Goal: Task Accomplishment & Management: Use online tool/utility

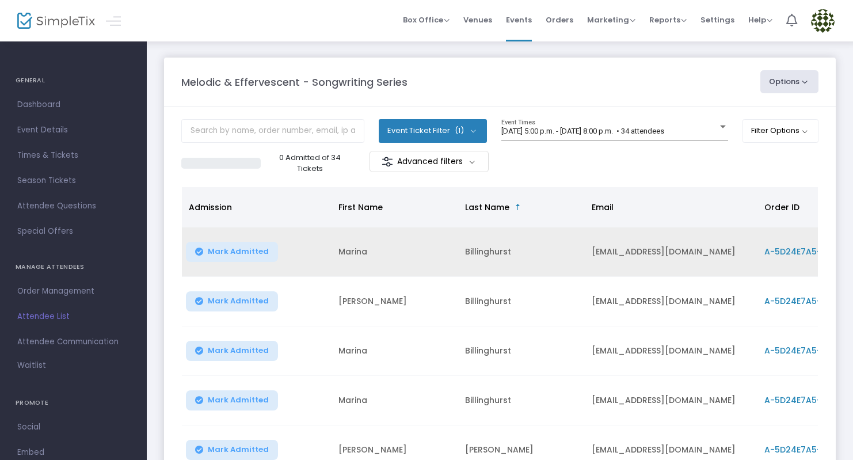
click at [212, 252] on span "Mark Admitted" at bounding box center [238, 251] width 61 height 9
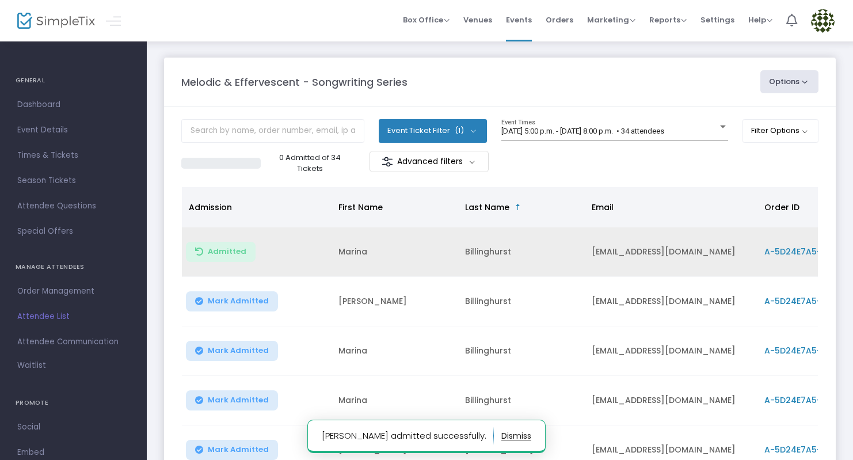
click at [209, 299] on span "Mark Admitted" at bounding box center [238, 300] width 61 height 9
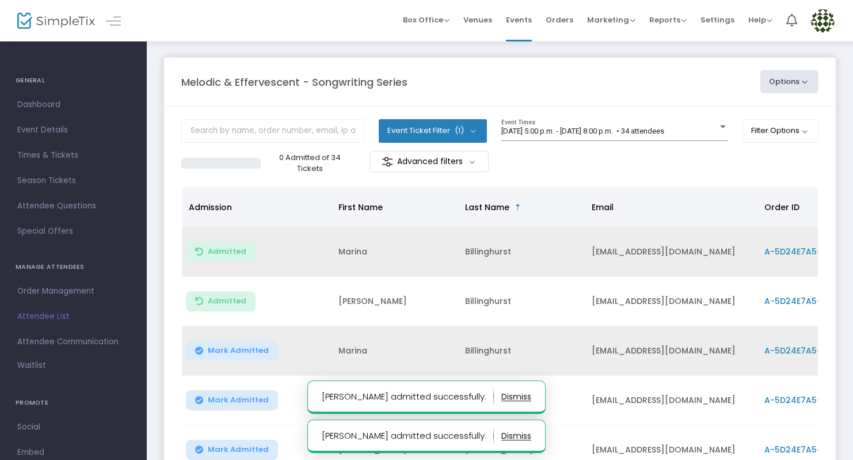
click at [216, 353] on span "Mark Admitted" at bounding box center [238, 350] width 61 height 9
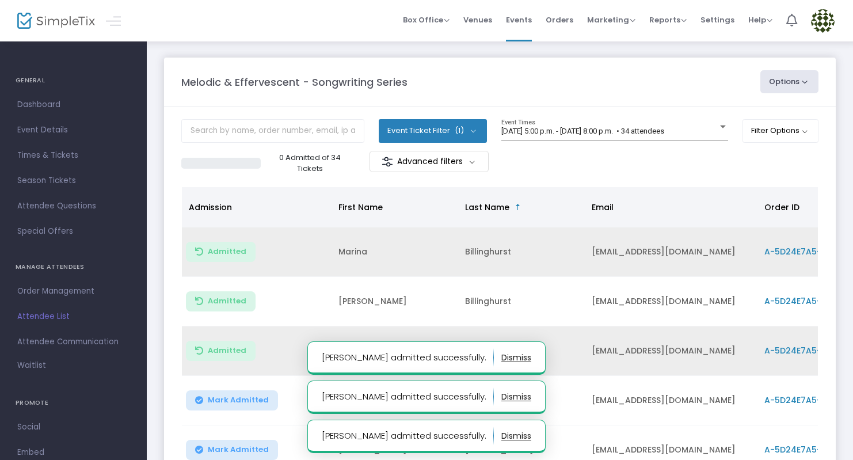
click at [211, 397] on span "Mark Admitted" at bounding box center [238, 399] width 61 height 9
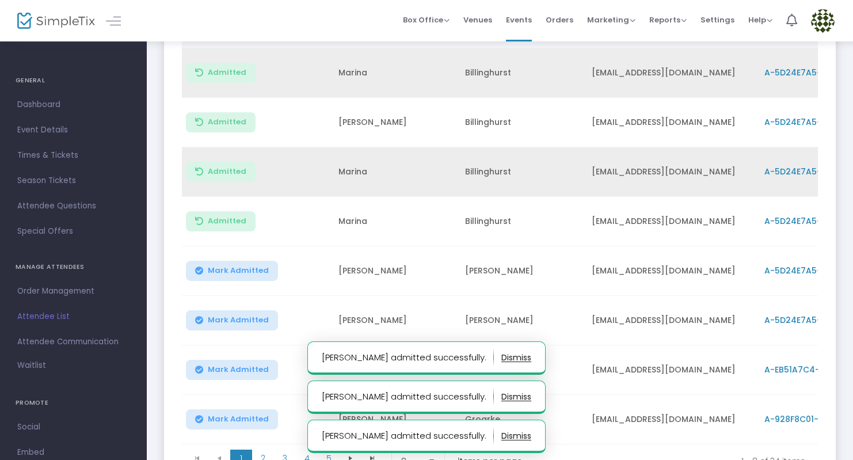
scroll to position [192, 0]
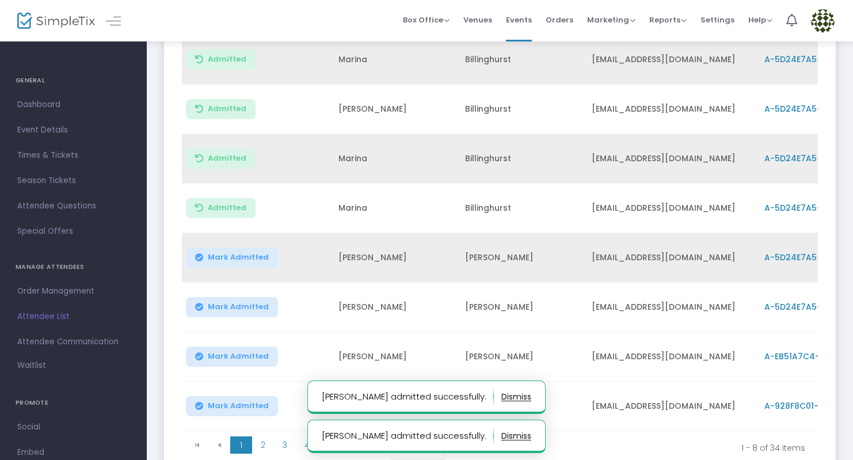
click at [231, 262] on button "Mark Admitted" at bounding box center [232, 257] width 92 height 20
click at [230, 306] on span "Mark Admitted" at bounding box center [238, 306] width 61 height 9
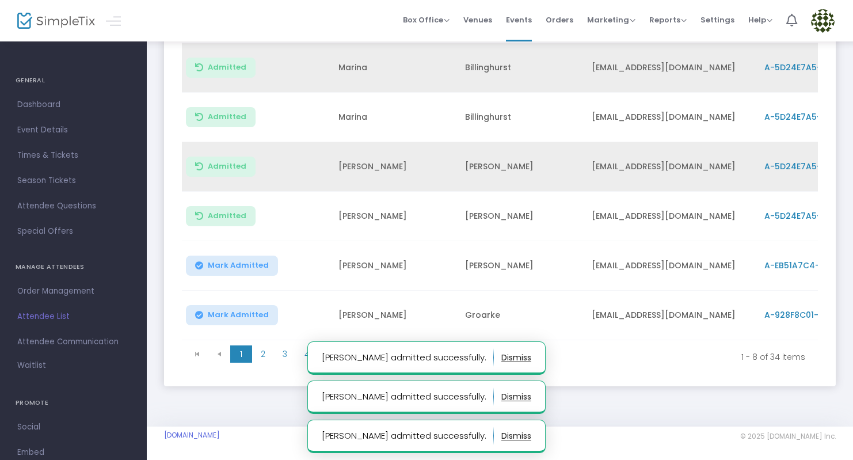
scroll to position [289, 0]
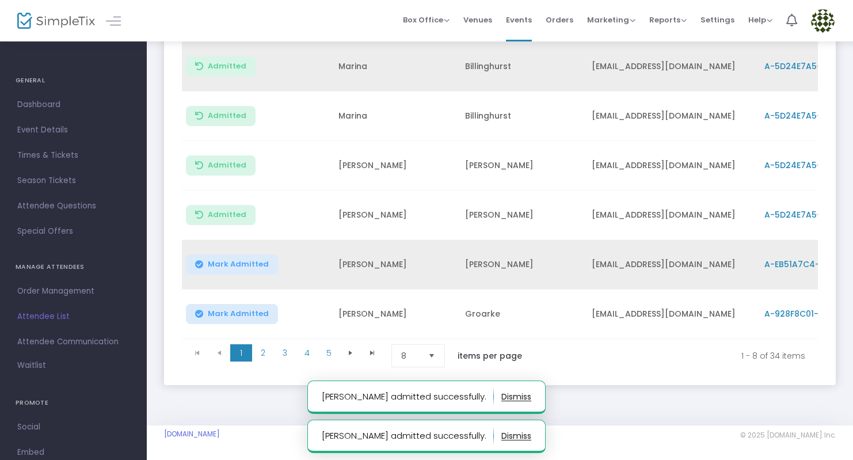
click at [234, 260] on span "Mark Admitted" at bounding box center [238, 264] width 61 height 9
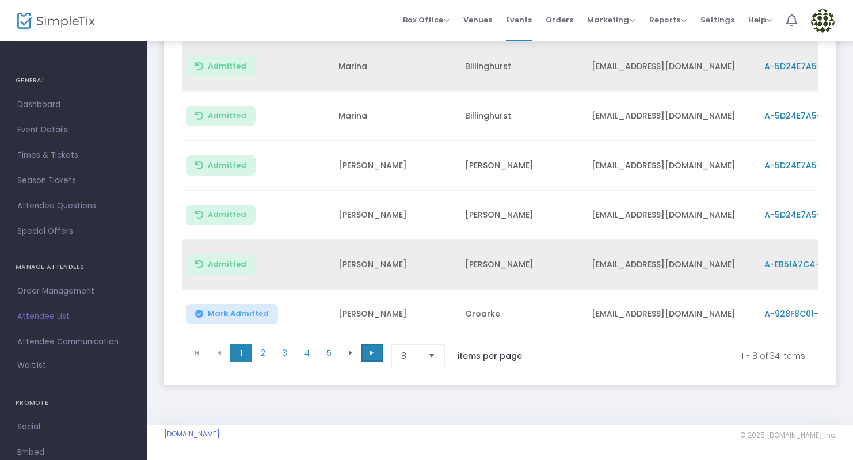
click at [372, 352] on span "Go to the last page" at bounding box center [372, 352] width 9 height 9
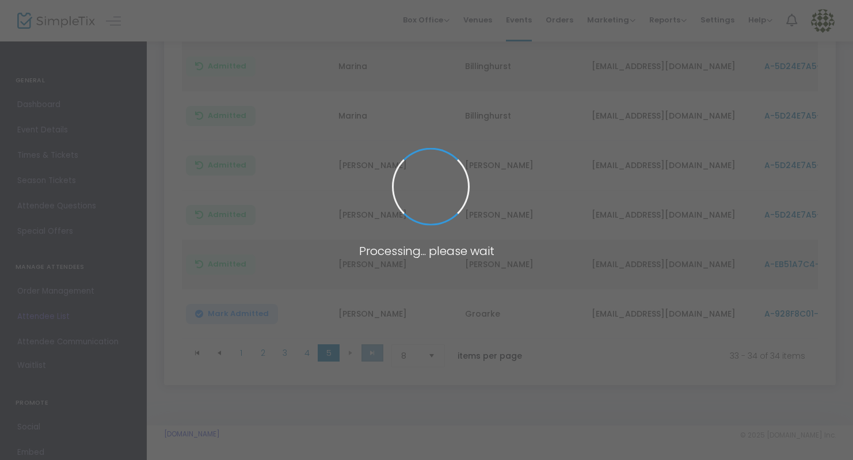
scroll to position [0, 0]
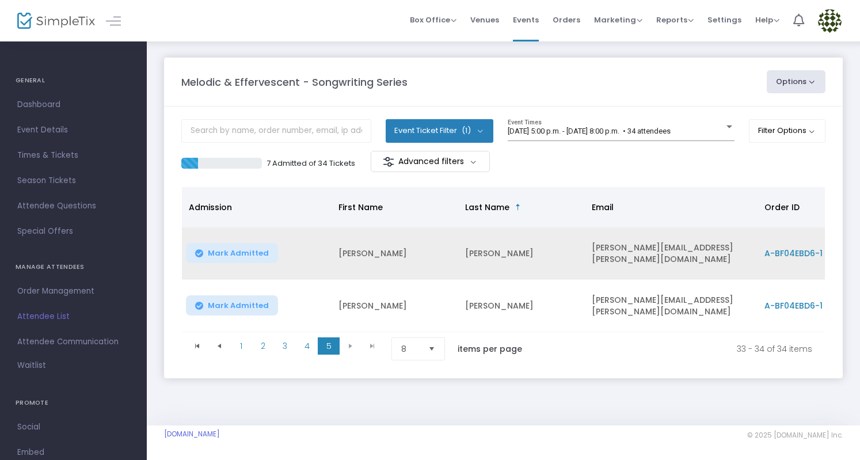
click at [220, 255] on span "Mark Admitted" at bounding box center [238, 253] width 61 height 9
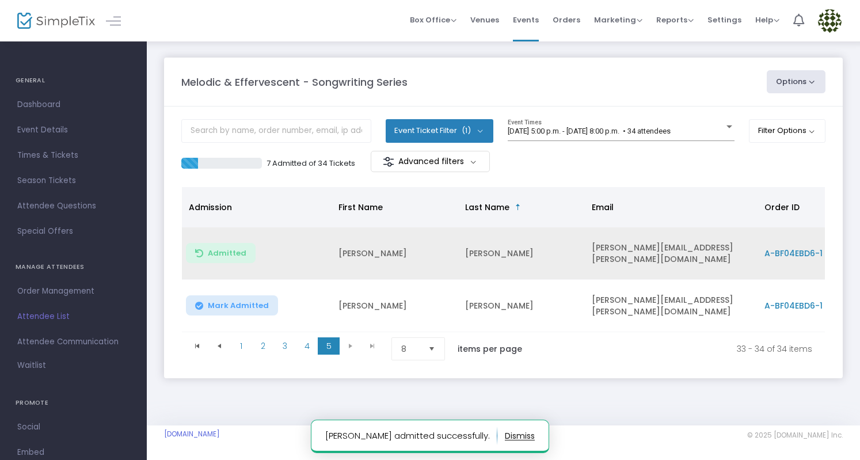
click at [212, 303] on span "Mark Admitted" at bounding box center [238, 305] width 61 height 9
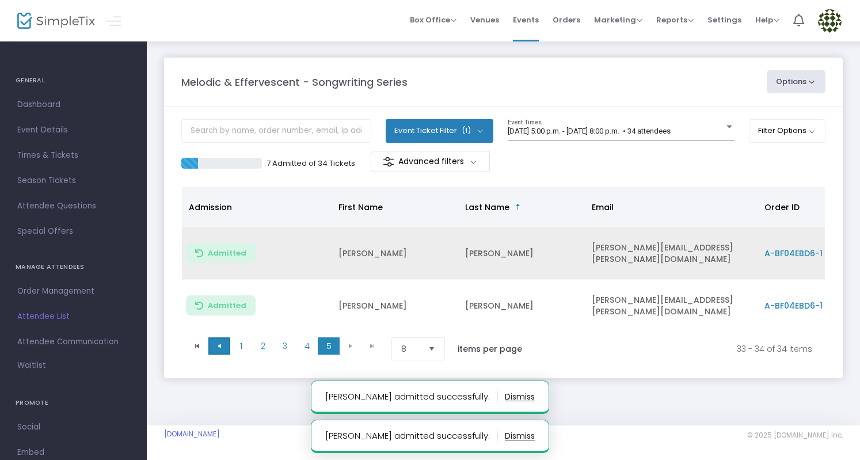
click at [223, 342] on span "Go to the previous page" at bounding box center [219, 345] width 9 height 9
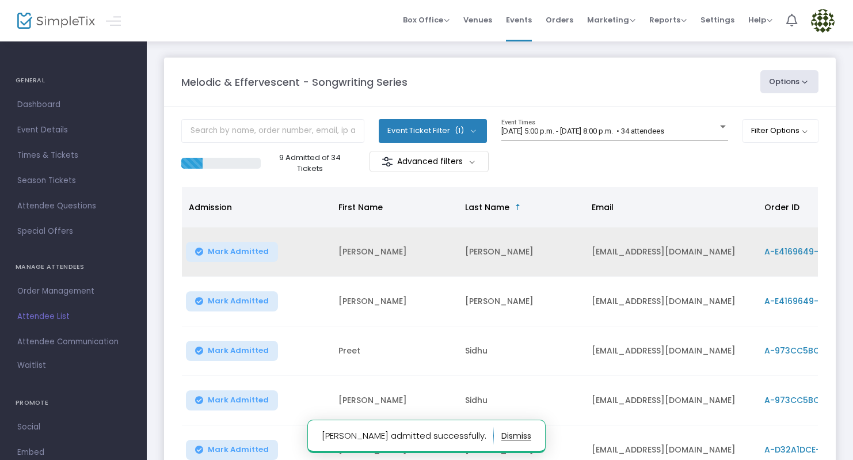
click at [247, 260] on button "Mark Admitted" at bounding box center [232, 252] width 92 height 20
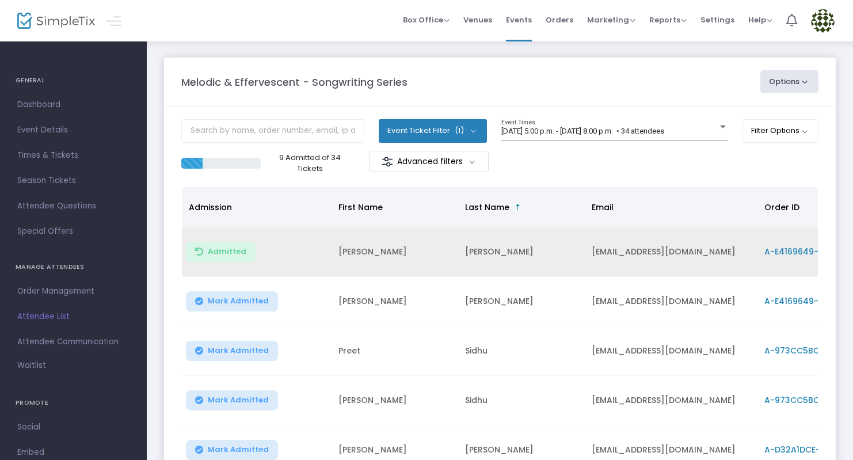
click at [237, 303] on span "Mark Admitted" at bounding box center [238, 300] width 61 height 9
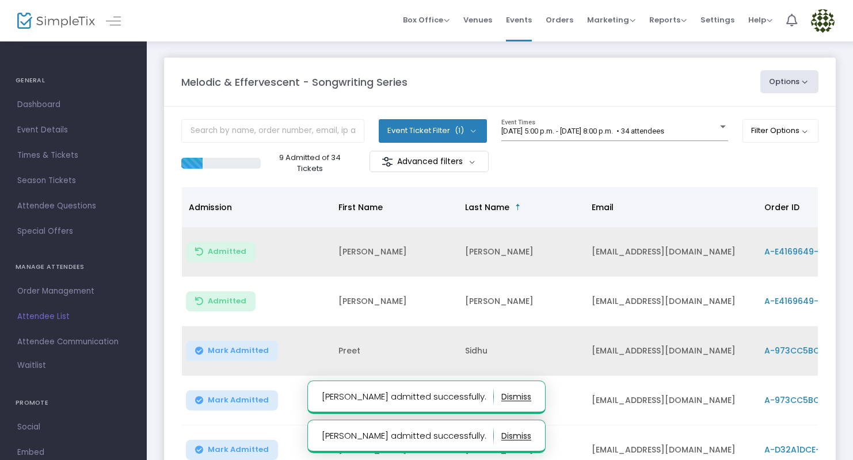
click at [220, 353] on span "Mark Admitted" at bounding box center [238, 350] width 61 height 9
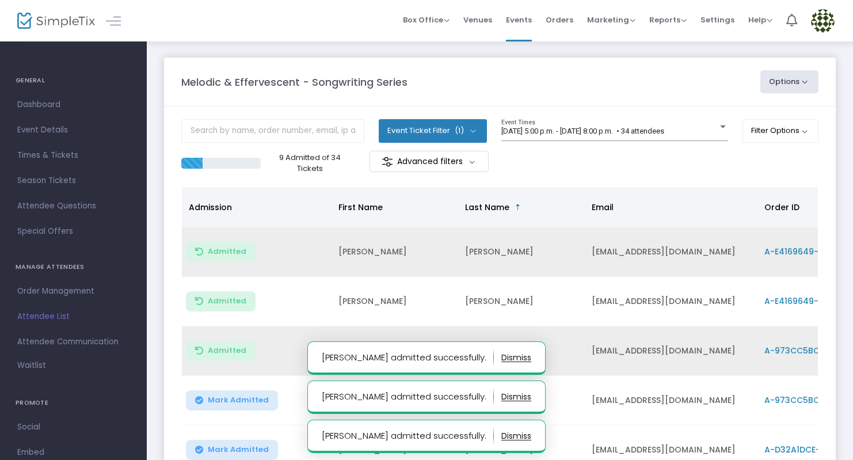
click at [226, 396] on span "Mark Admitted" at bounding box center [238, 399] width 61 height 9
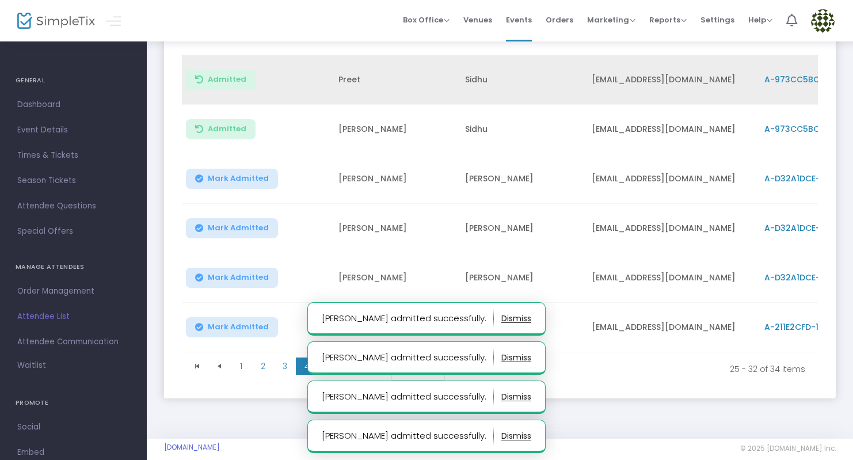
scroll to position [289, 0]
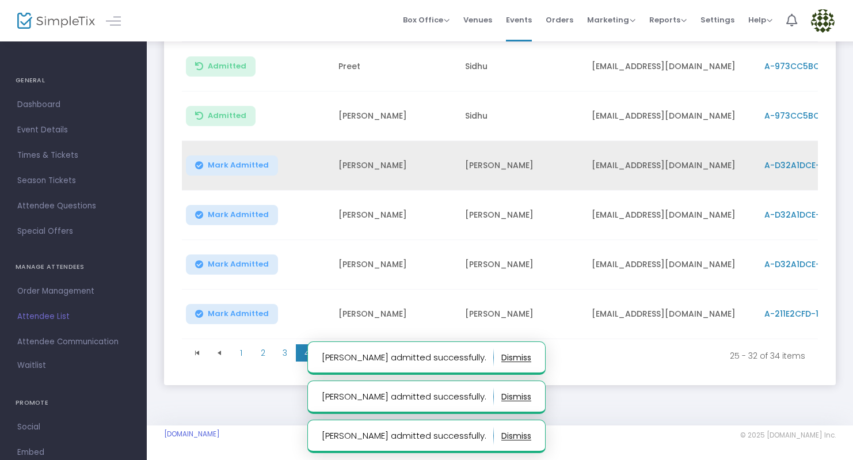
click at [246, 161] on span "Mark Admitted" at bounding box center [238, 165] width 61 height 9
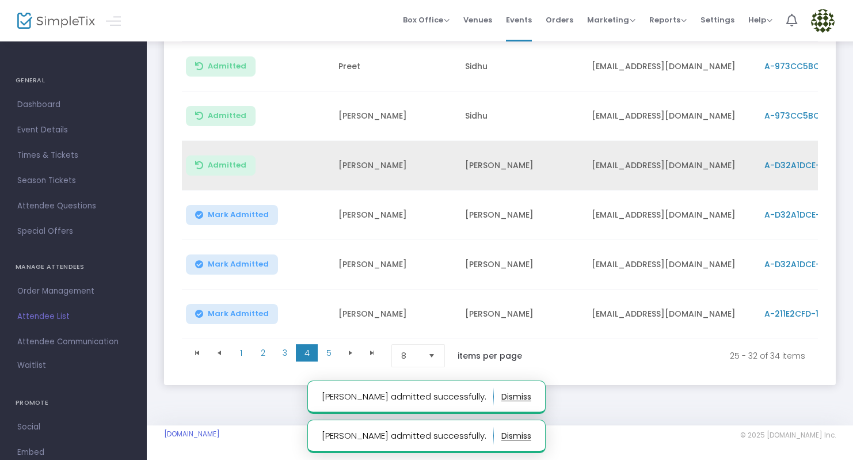
click at [244, 210] on span "Mark Admitted" at bounding box center [238, 214] width 61 height 9
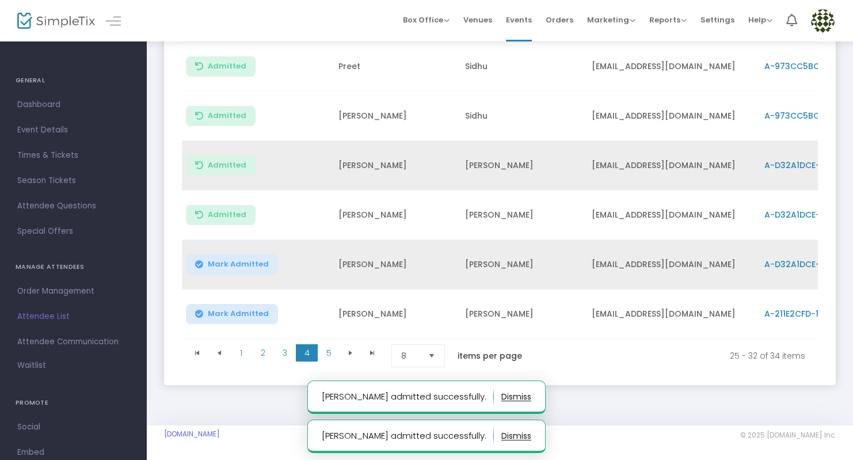
click at [244, 254] on button "Mark Admitted" at bounding box center [232, 264] width 92 height 20
click at [229, 309] on span "Mark Admitted" at bounding box center [238, 313] width 61 height 9
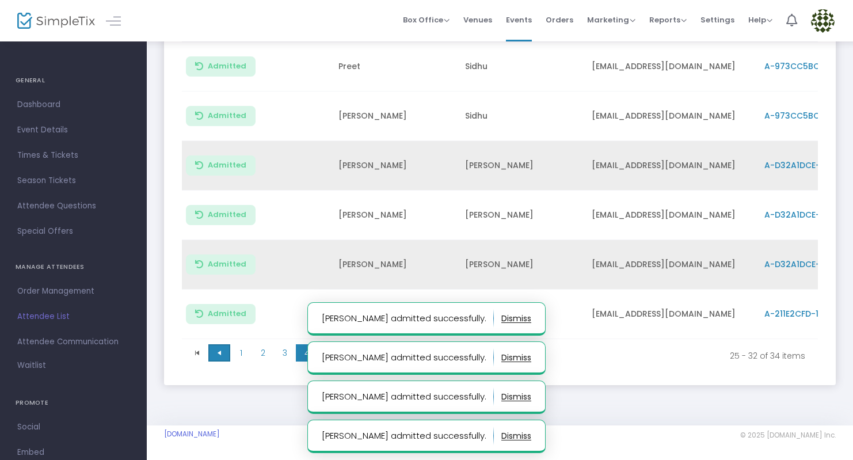
click at [220, 348] on span "Go to the previous page" at bounding box center [219, 352] width 9 height 9
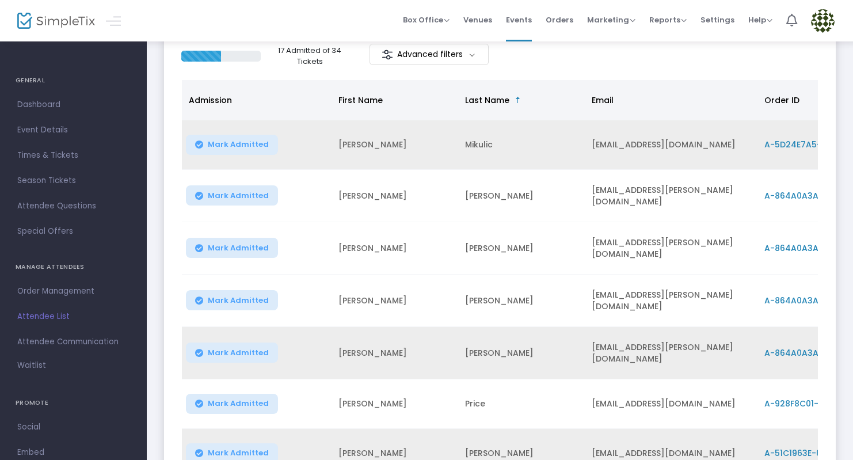
scroll to position [106, 0]
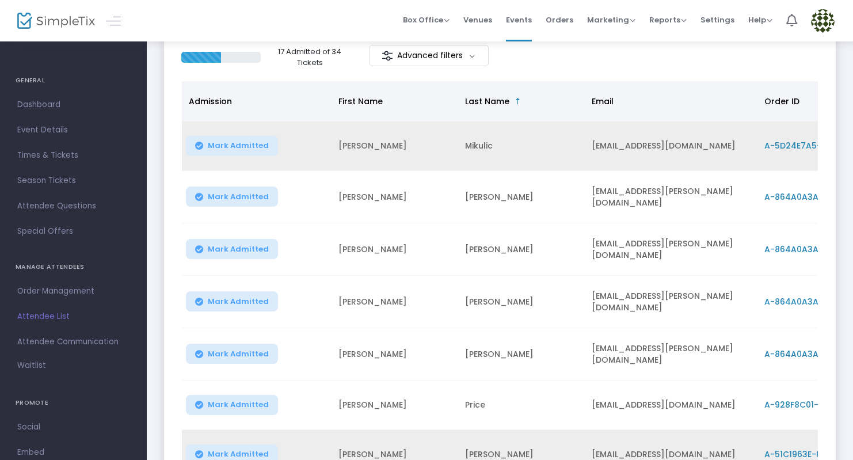
click at [206, 142] on button "Mark Admitted" at bounding box center [232, 146] width 92 height 20
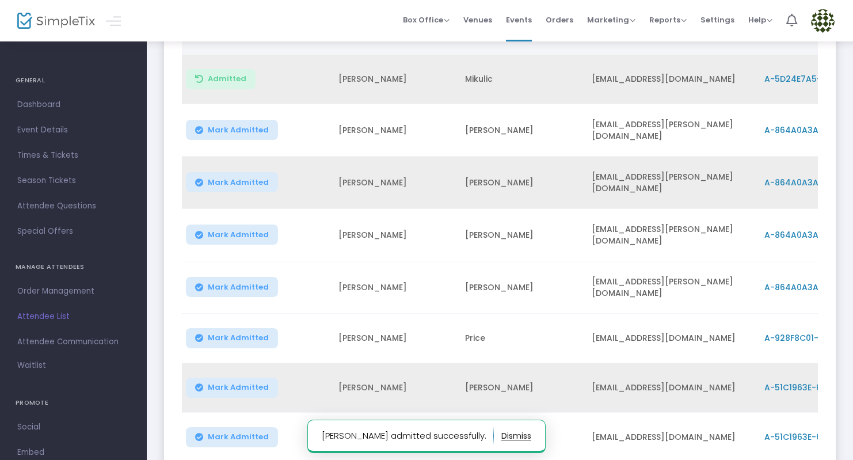
scroll to position [289, 0]
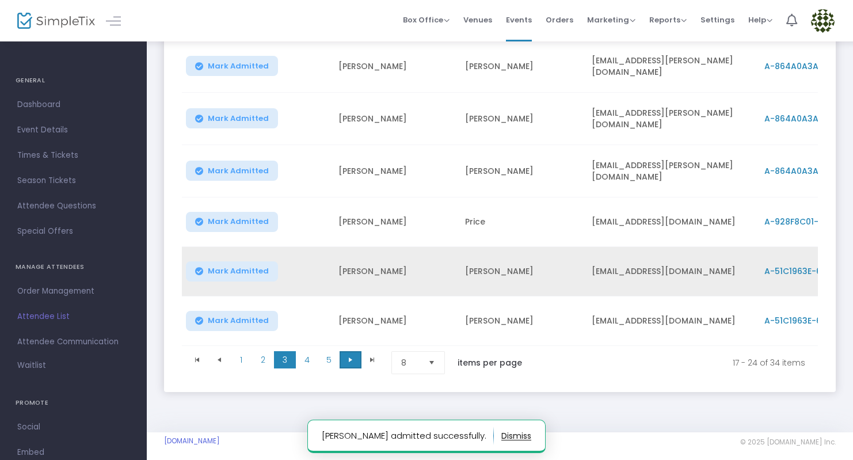
click at [348, 355] on span "Go to the next page" at bounding box center [350, 359] width 9 height 9
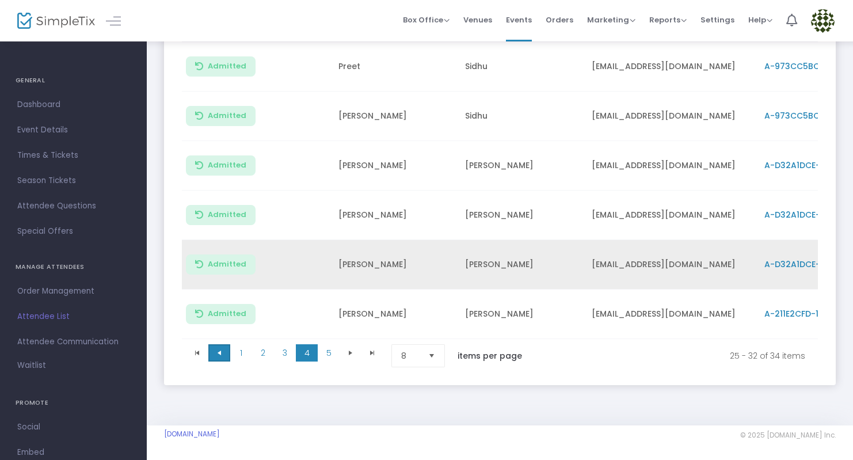
click at [216, 349] on span "Go to the previous page" at bounding box center [219, 352] width 9 height 9
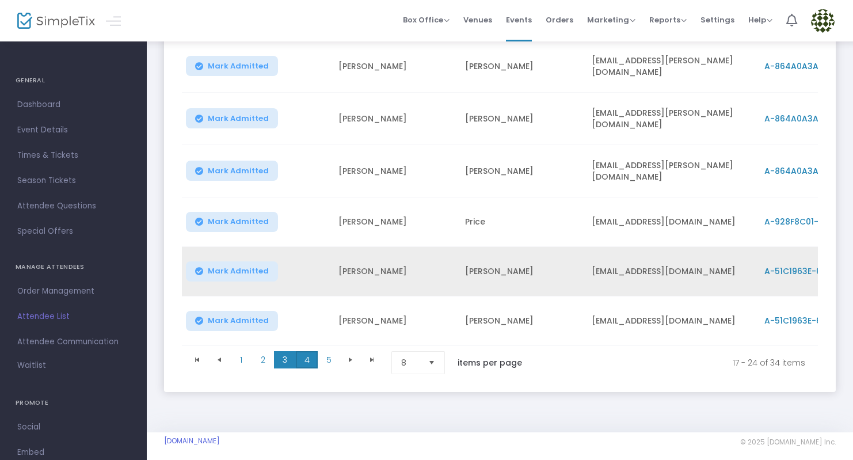
click at [307, 351] on span "4" at bounding box center [307, 359] width 22 height 17
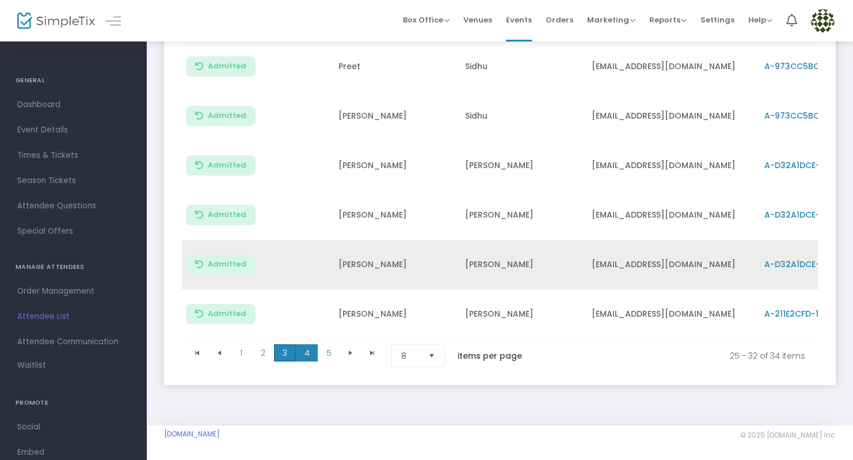
click at [283, 352] on span "3" at bounding box center [285, 352] width 22 height 17
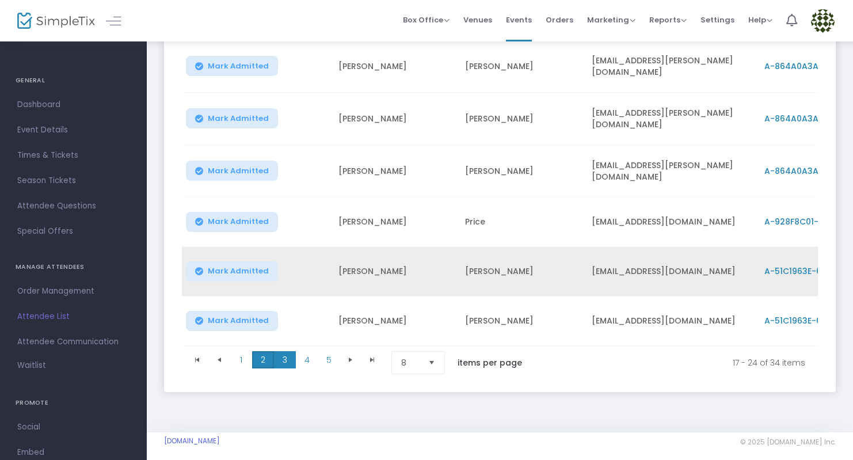
click at [261, 351] on span "2" at bounding box center [263, 359] width 22 height 17
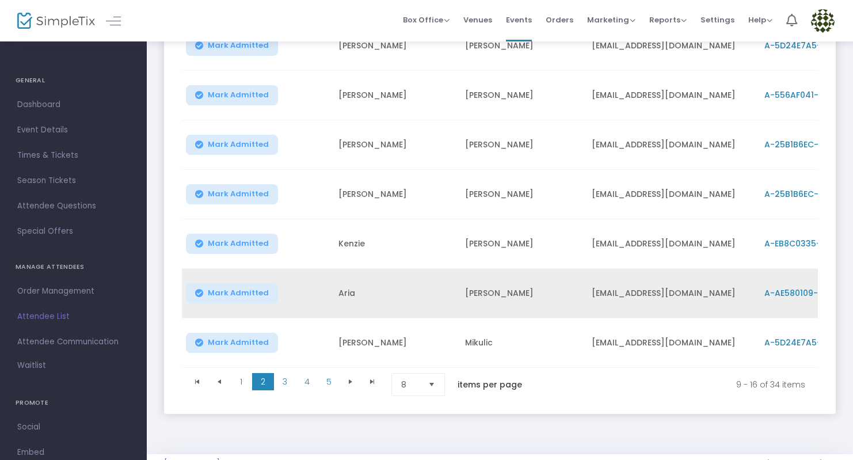
scroll to position [254, 0]
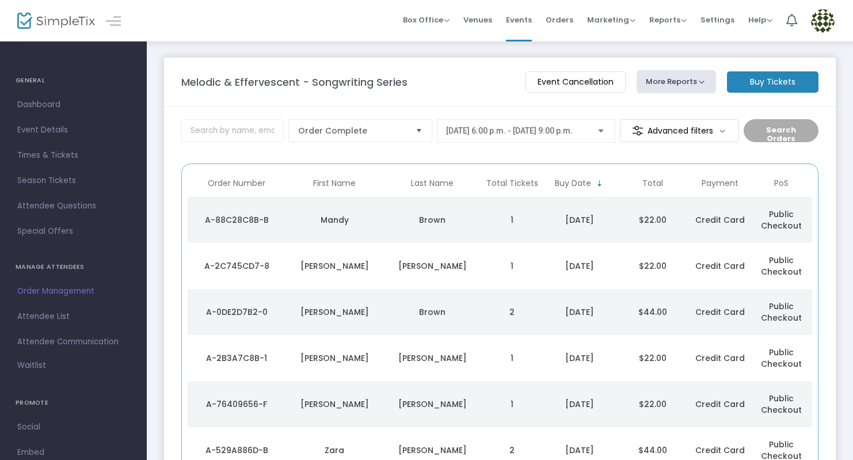
click at [603, 127] on div at bounding box center [601, 131] width 10 height 9
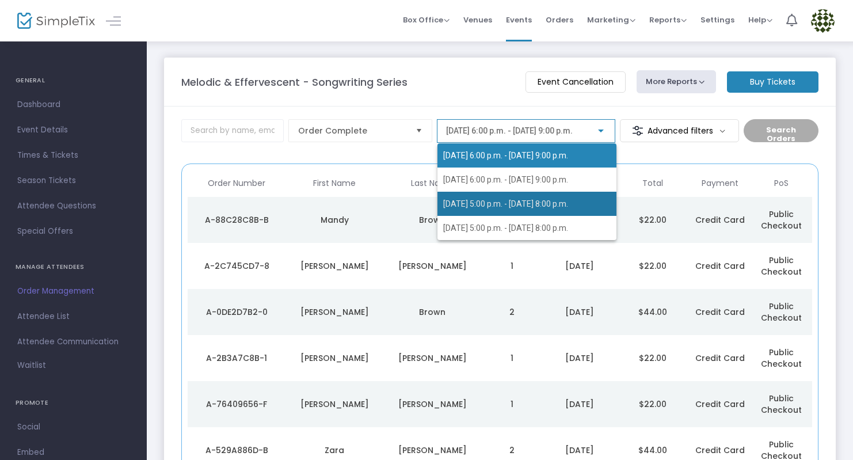
click at [502, 208] on span "2025-08-21 @ 5:00 p.m. - 2025-08-21 @ 8:00 p.m." at bounding box center [505, 203] width 125 height 9
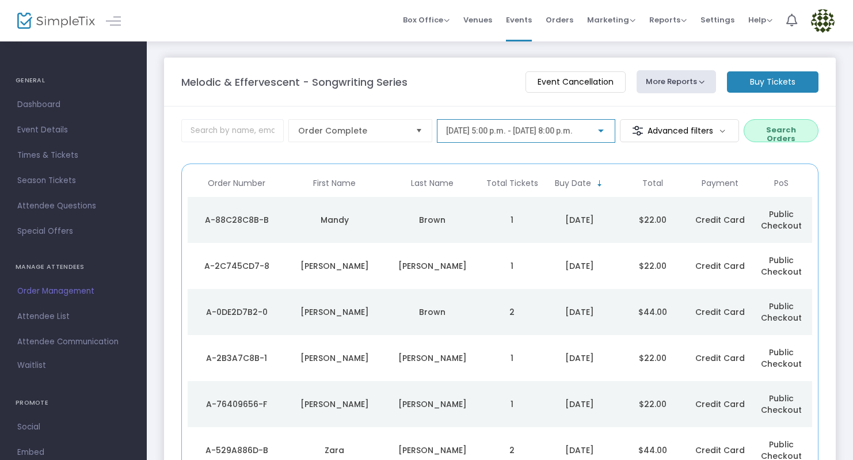
click at [785, 131] on button "Search Orders" at bounding box center [781, 130] width 75 height 23
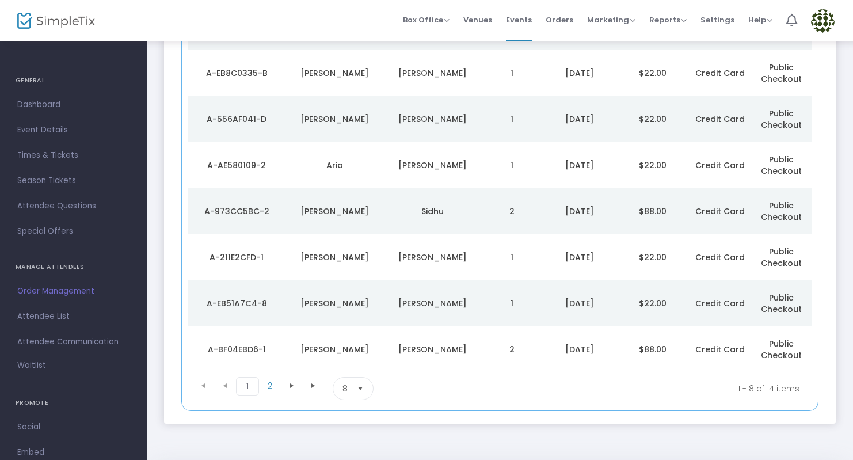
scroll to position [193, 0]
click at [290, 385] on span "Go to the next page" at bounding box center [291, 384] width 9 height 9
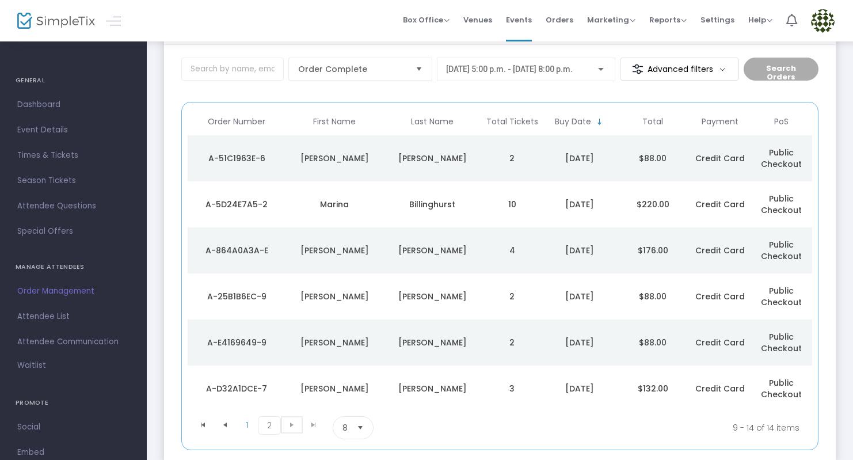
scroll to position [62, 0]
click at [230, 424] on span at bounding box center [225, 424] width 22 height 17
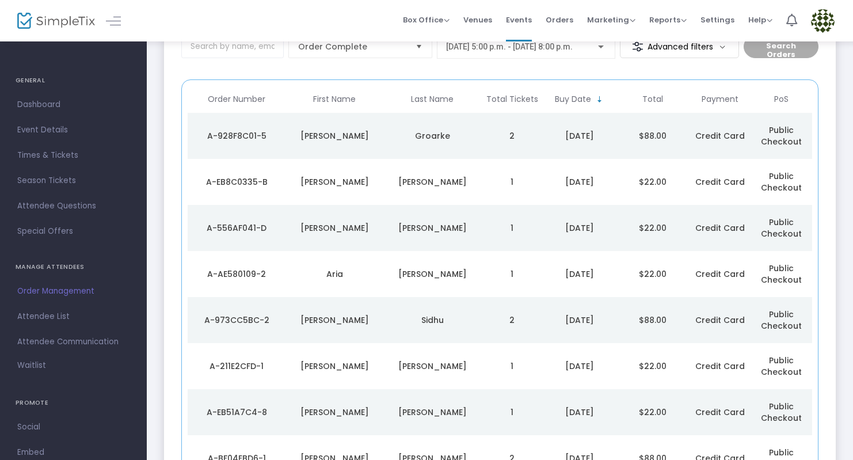
scroll to position [0, 0]
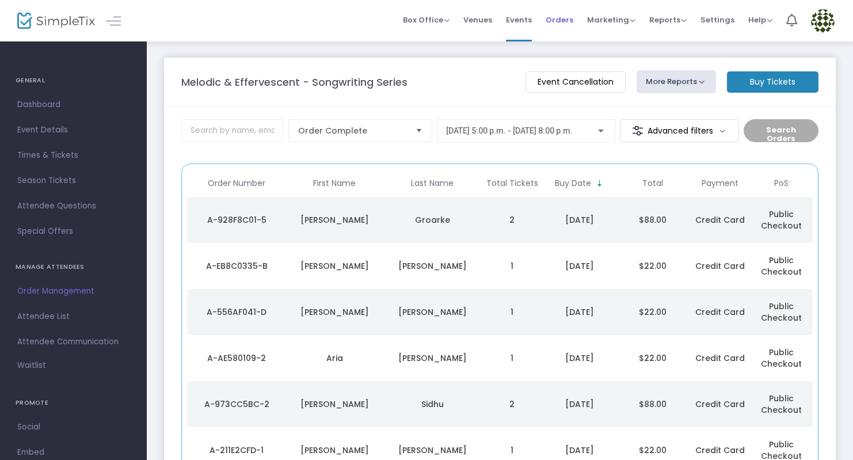
click at [561, 19] on span "Orders" at bounding box center [560, 19] width 28 height 29
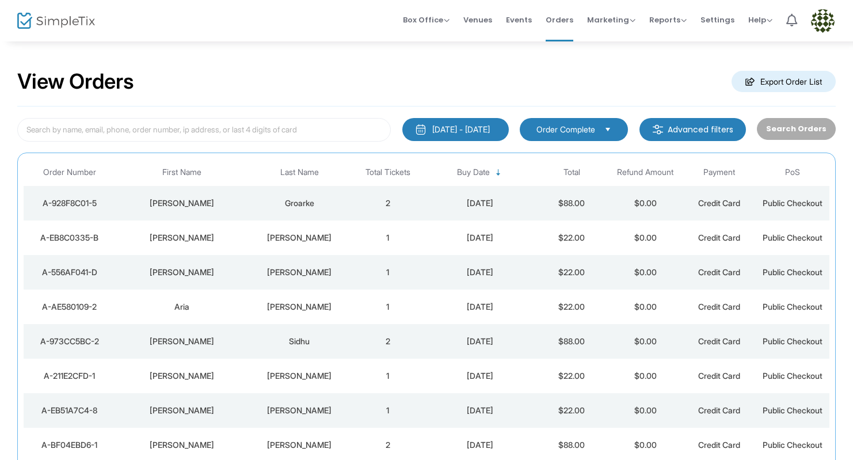
click at [711, 133] on m-button "Advanced filters" at bounding box center [692, 129] width 106 height 23
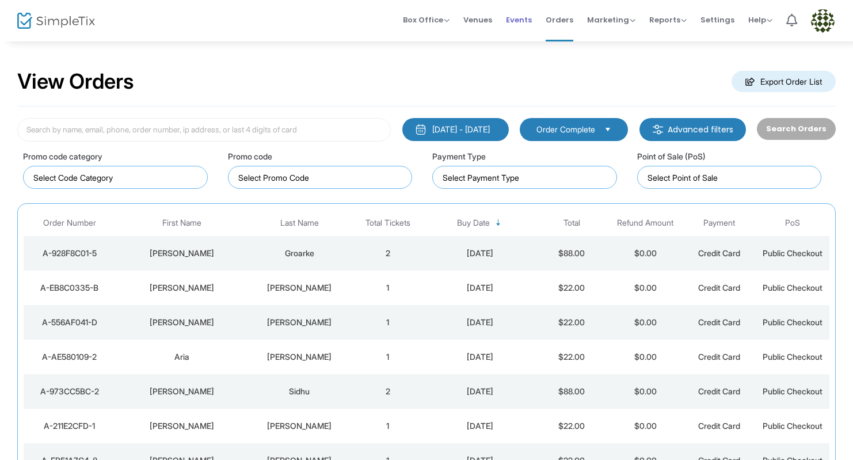
click at [516, 20] on span "Events" at bounding box center [519, 19] width 26 height 29
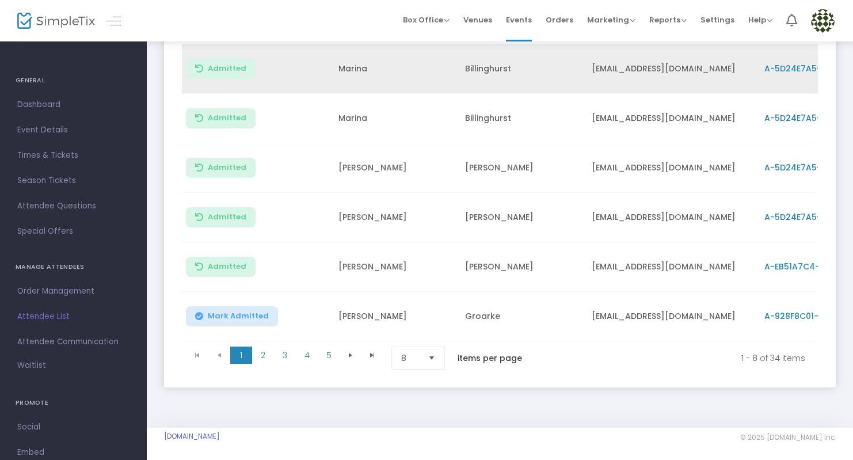
scroll to position [289, 0]
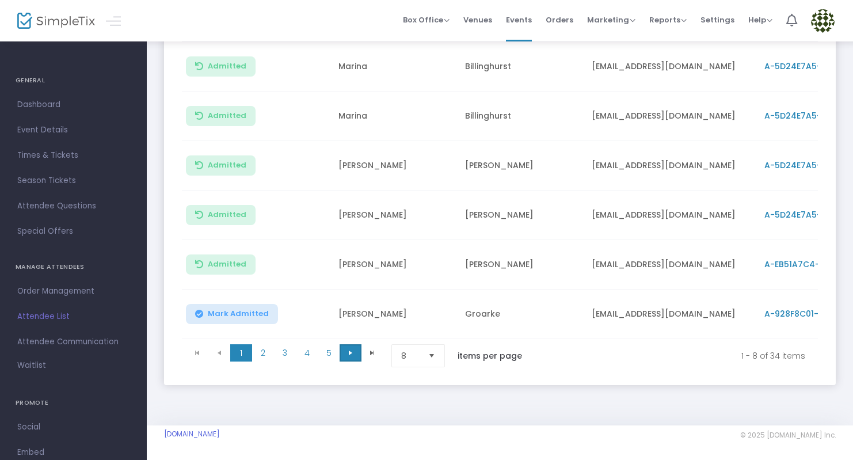
click at [348, 349] on span "Go to the next page" at bounding box center [350, 352] width 9 height 9
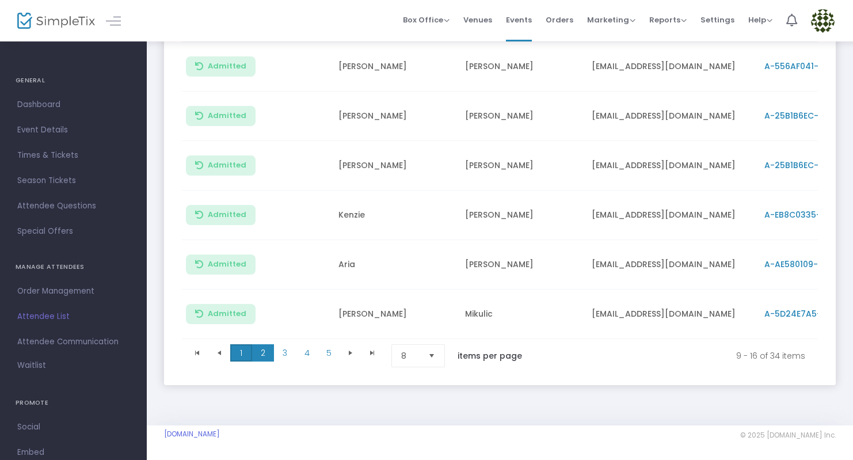
click at [237, 345] on span "1" at bounding box center [241, 352] width 22 height 17
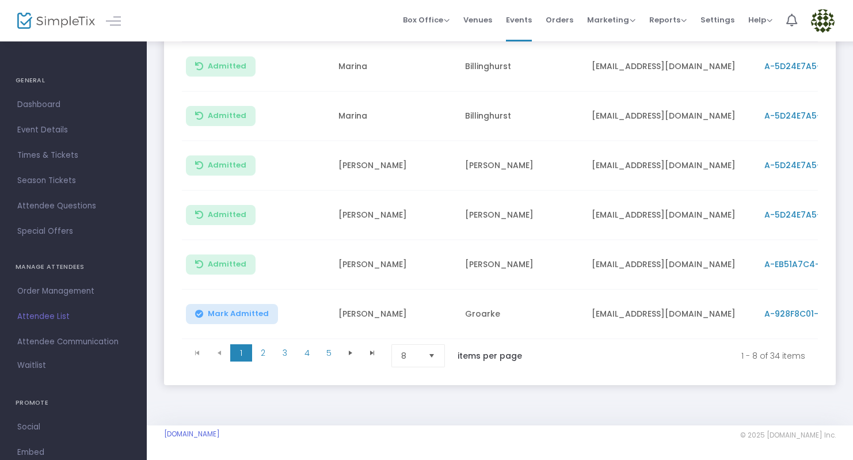
click at [256, 304] on button "Mark Admitted" at bounding box center [232, 314] width 92 height 20
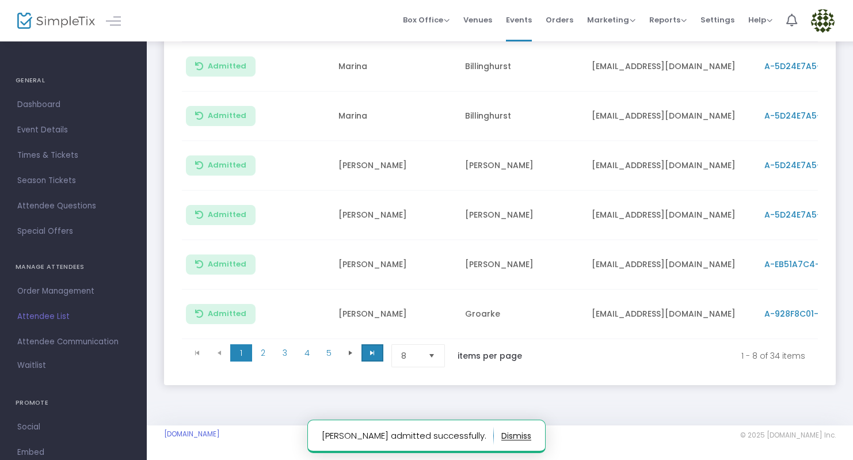
click at [369, 353] on span "Go to the last page" at bounding box center [372, 352] width 9 height 9
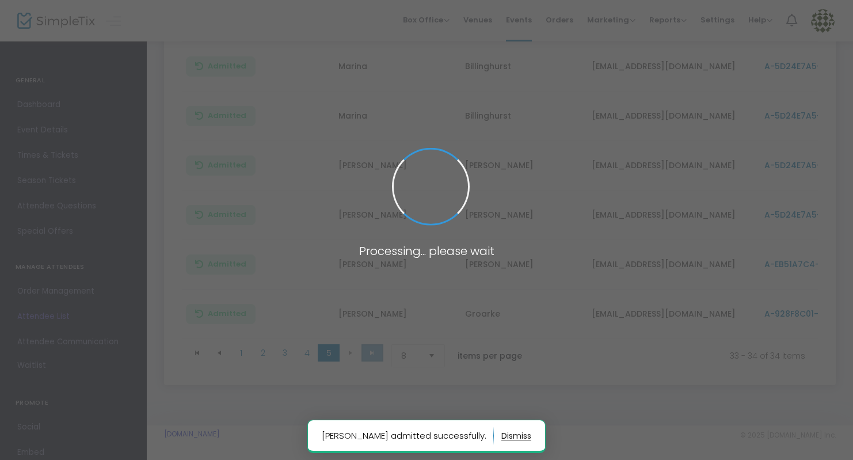
scroll to position [0, 0]
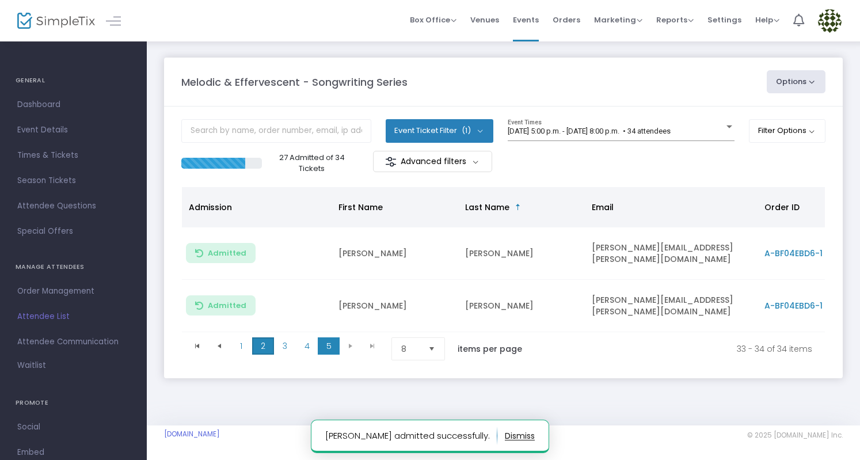
click at [260, 338] on span "2" at bounding box center [263, 345] width 22 height 17
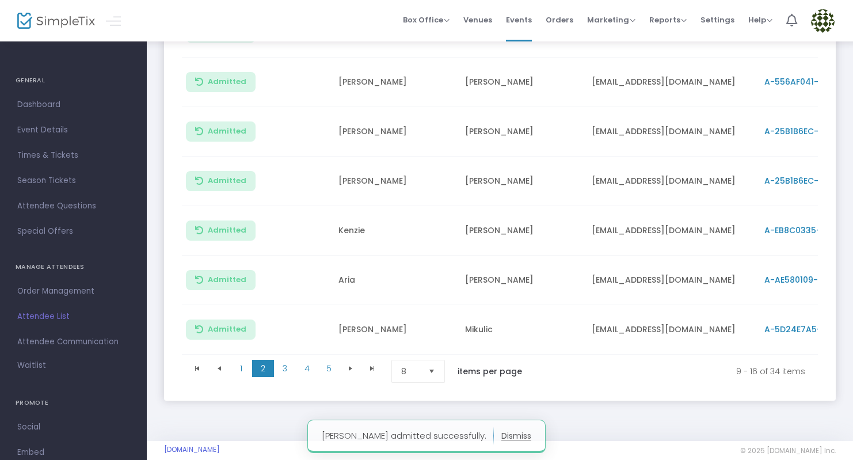
scroll to position [289, 0]
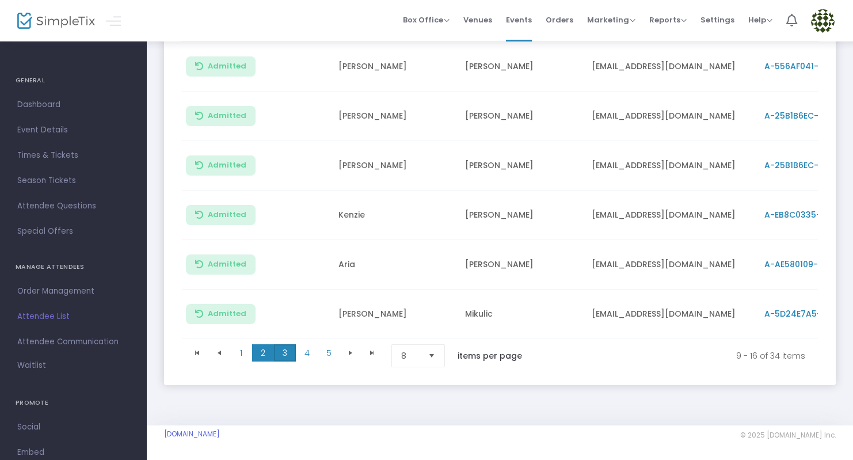
click at [284, 348] on span "3" at bounding box center [285, 352] width 22 height 17
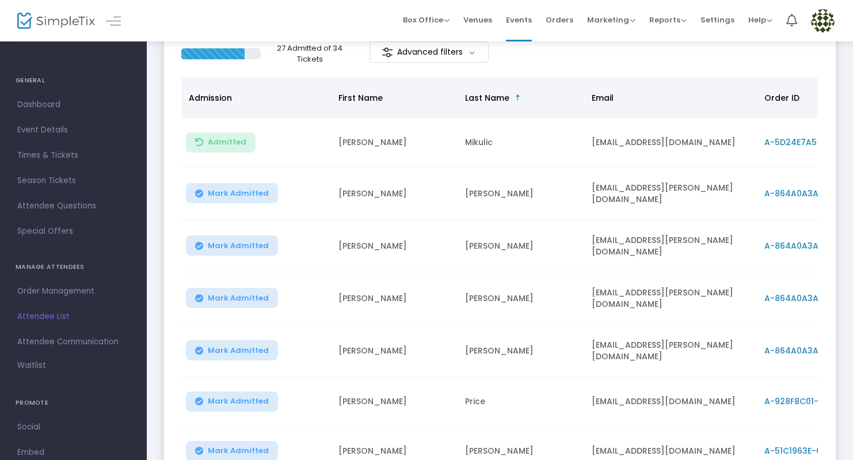
scroll to position [106, 0]
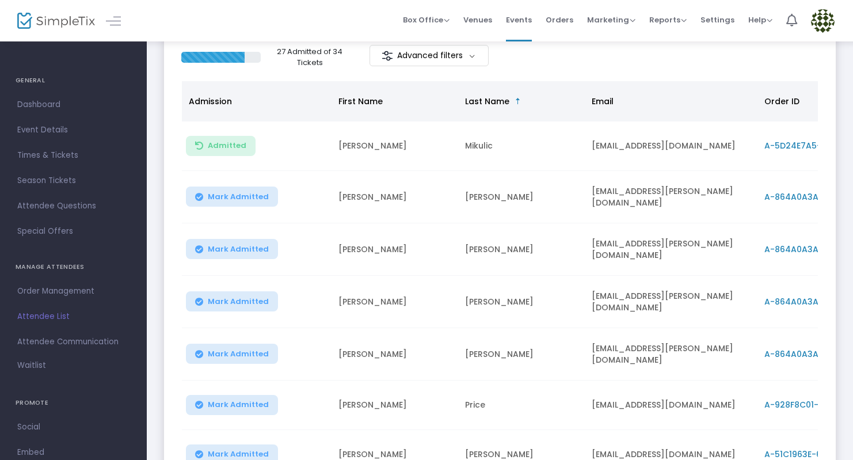
click at [238, 200] on button "Mark Admitted" at bounding box center [232, 196] width 92 height 20
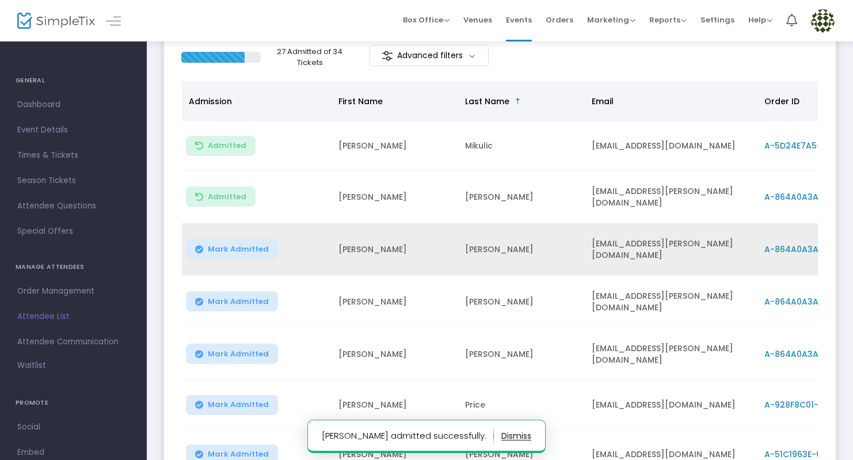
click at [241, 246] on span "Mark Admitted" at bounding box center [238, 249] width 61 height 9
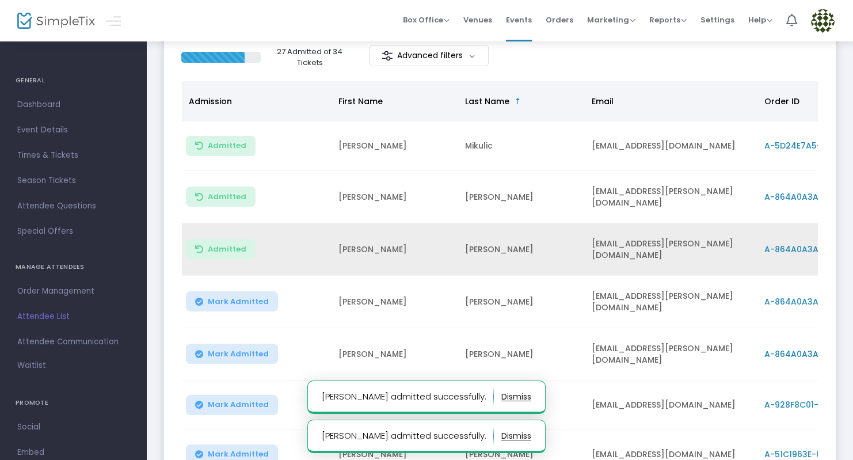
click at [239, 297] on span "Mark Admitted" at bounding box center [238, 301] width 61 height 9
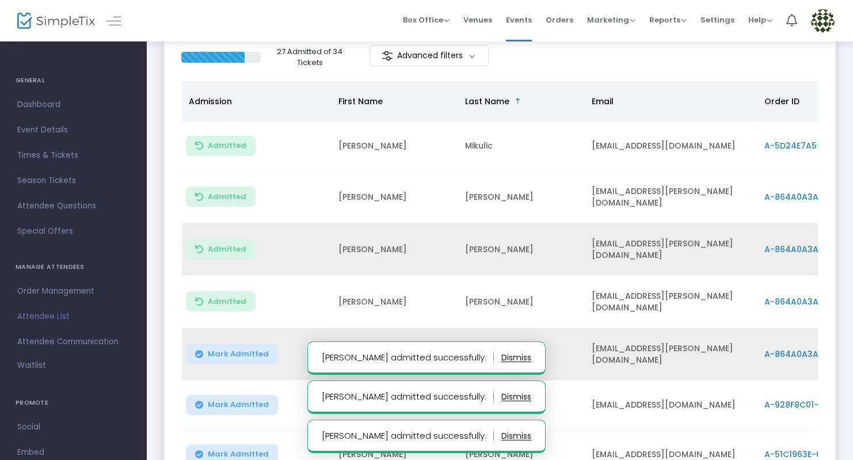
click at [241, 349] on span "Mark Admitted" at bounding box center [238, 353] width 61 height 9
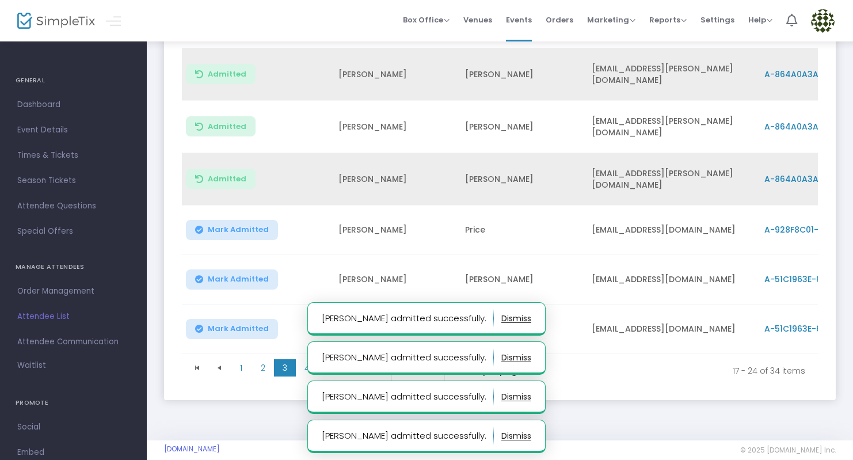
scroll to position [289, 0]
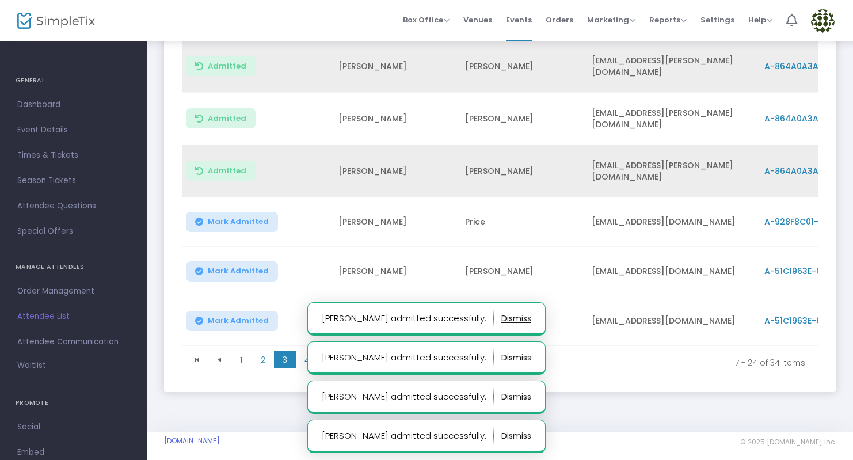
click at [238, 217] on span "Mark Admitted" at bounding box center [238, 221] width 61 height 9
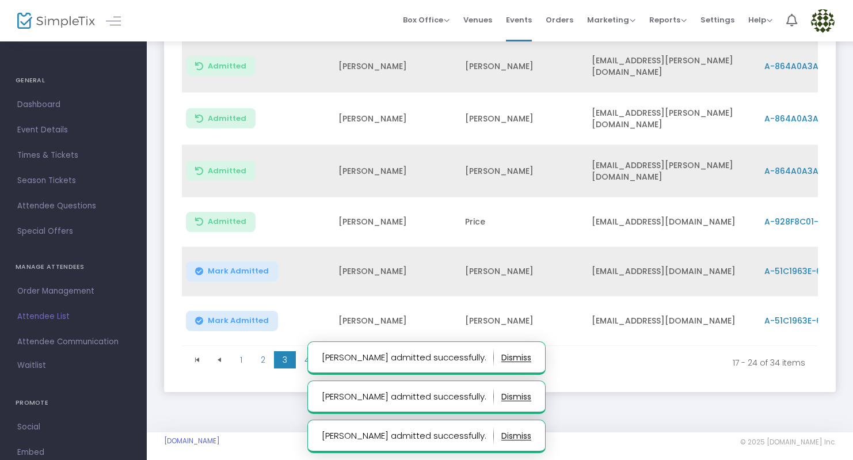
click at [239, 266] on span "Mark Admitted" at bounding box center [238, 270] width 61 height 9
click at [236, 316] on span "Mark Admitted" at bounding box center [238, 320] width 61 height 9
click at [310, 351] on span "4" at bounding box center [307, 359] width 22 height 17
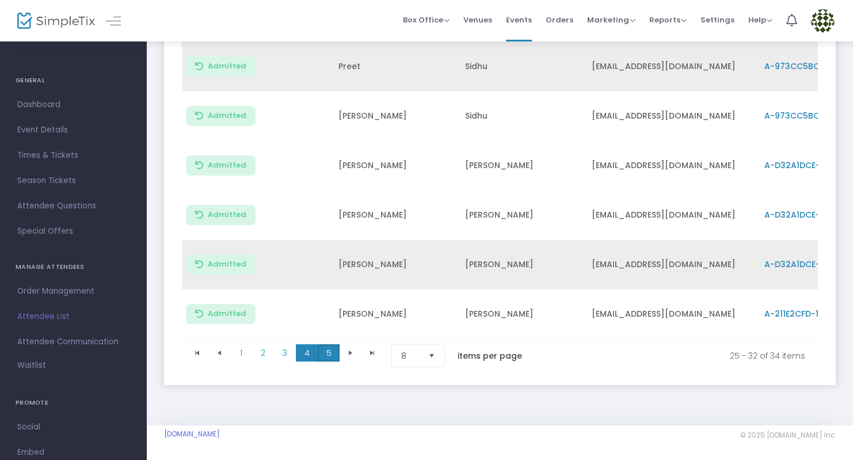
click at [331, 354] on span "5" at bounding box center [329, 352] width 22 height 17
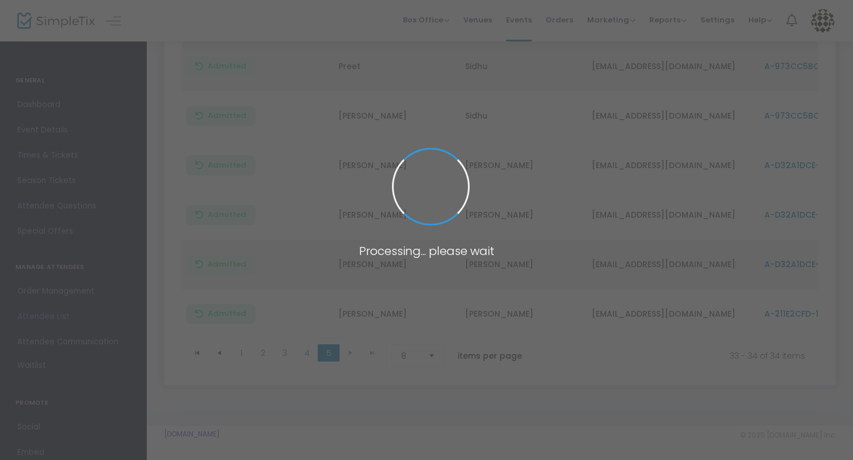
scroll to position [0, 0]
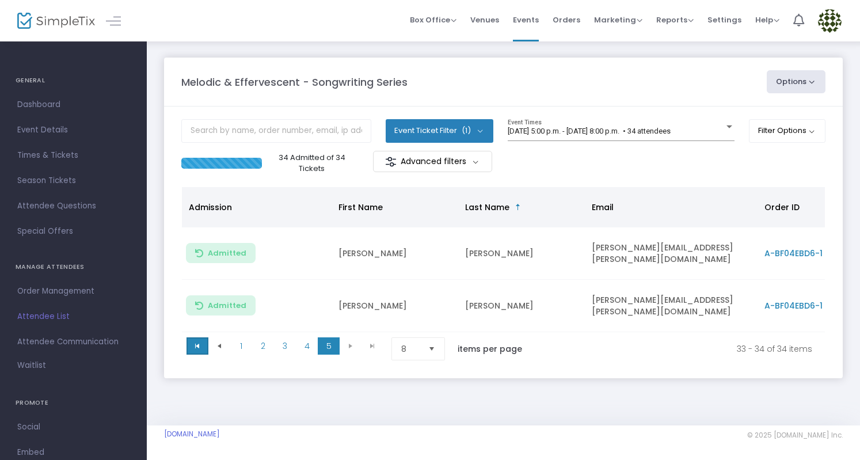
click at [197, 343] on span "Go to the first page" at bounding box center [197, 345] width 9 height 9
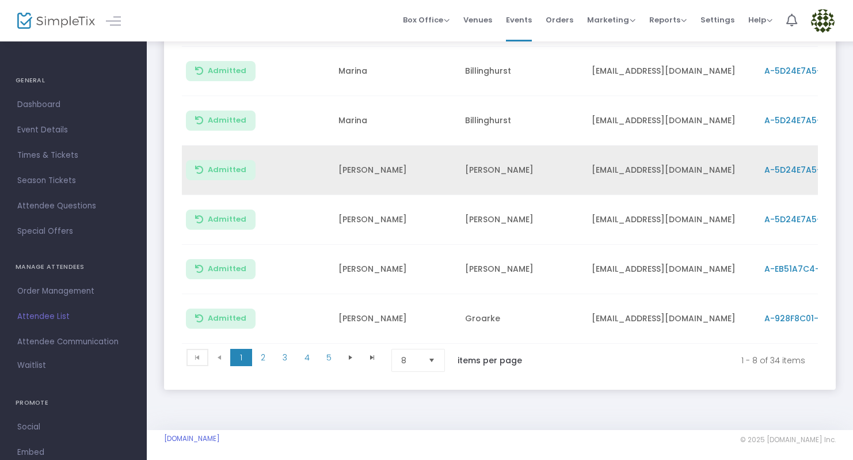
scroll to position [289, 0]
